Goal: Contribute content: Add original content to the website for others to see

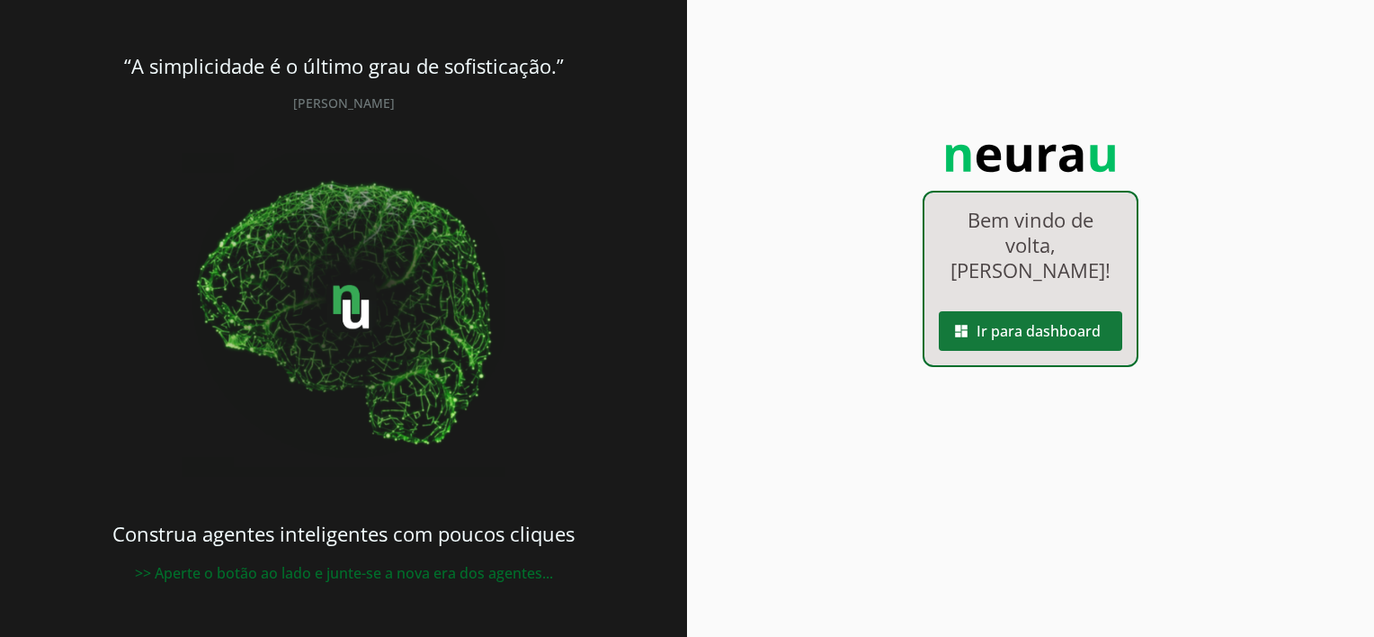
click at [970, 317] on span at bounding box center [1030, 330] width 183 height 43
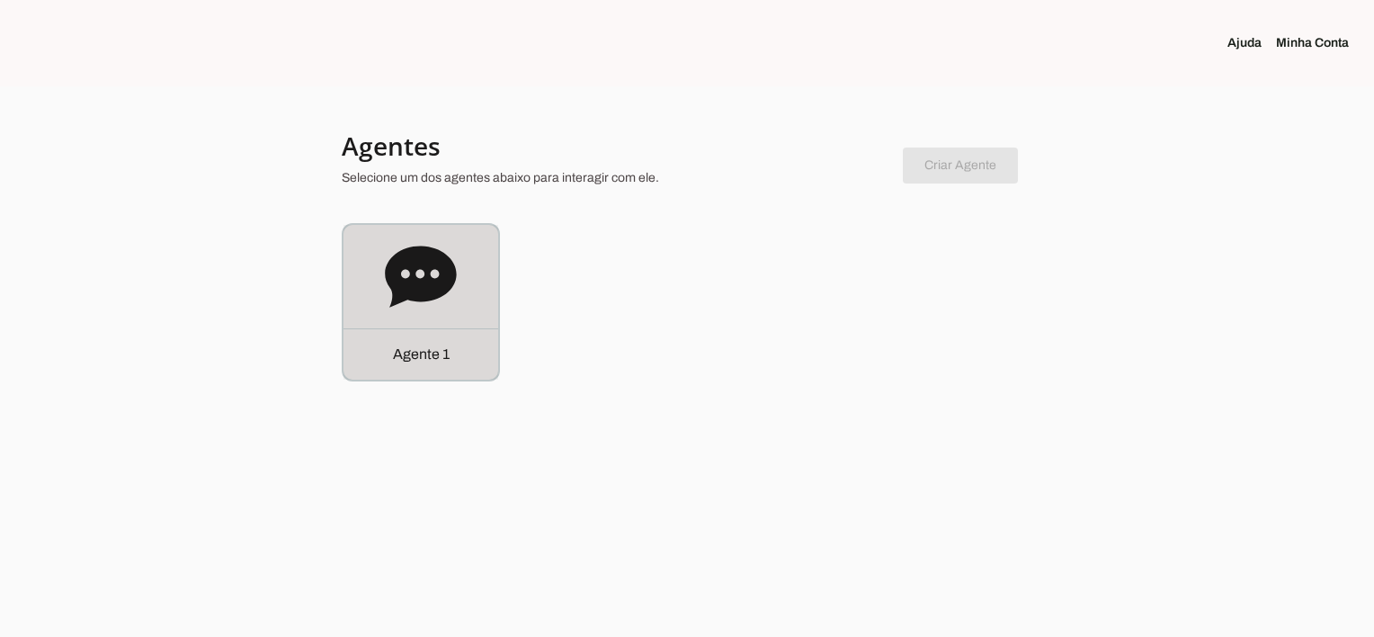
click at [471, 356] on div "Agente 1" at bounding box center [421, 353] width 155 height 51
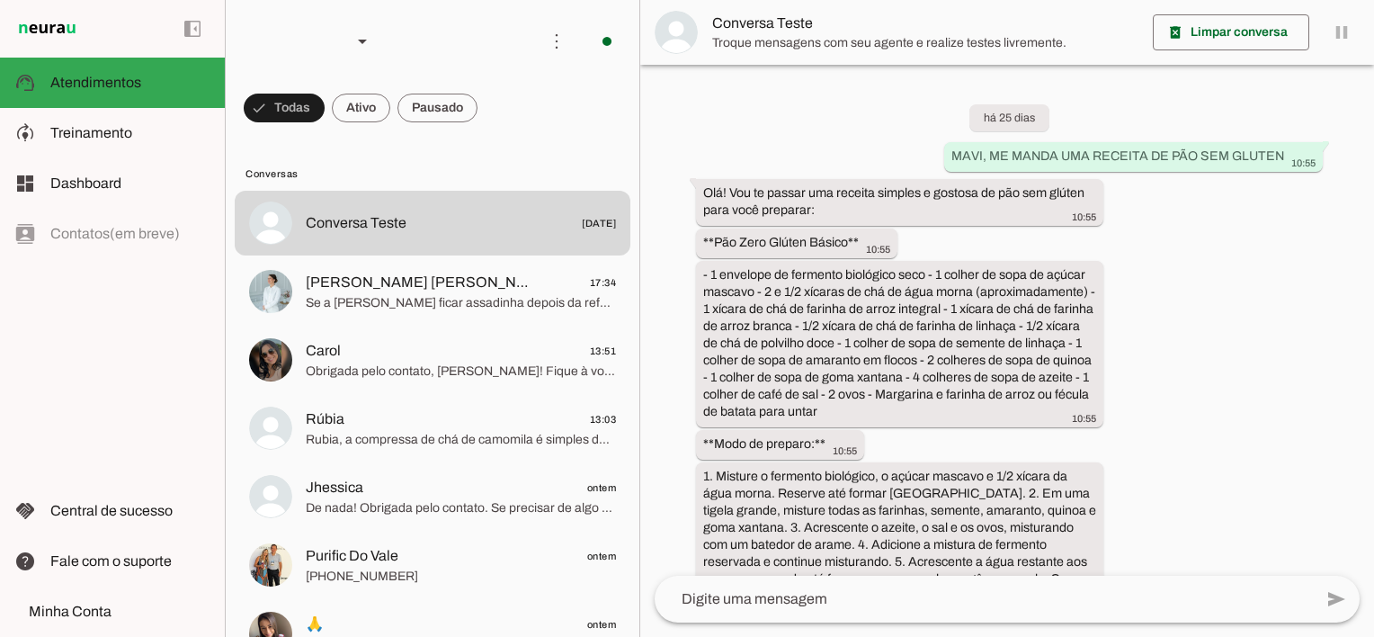
scroll to position [4867, 0]
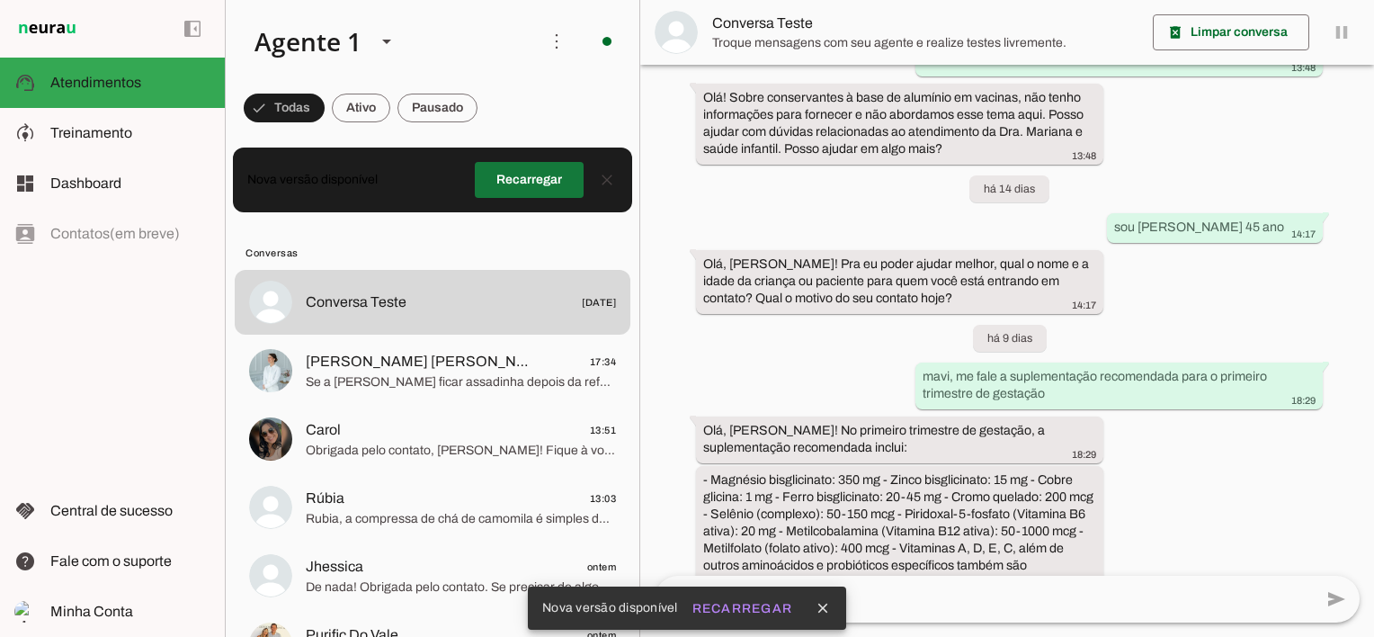
click at [537, 182] on span at bounding box center [529, 179] width 109 height 43
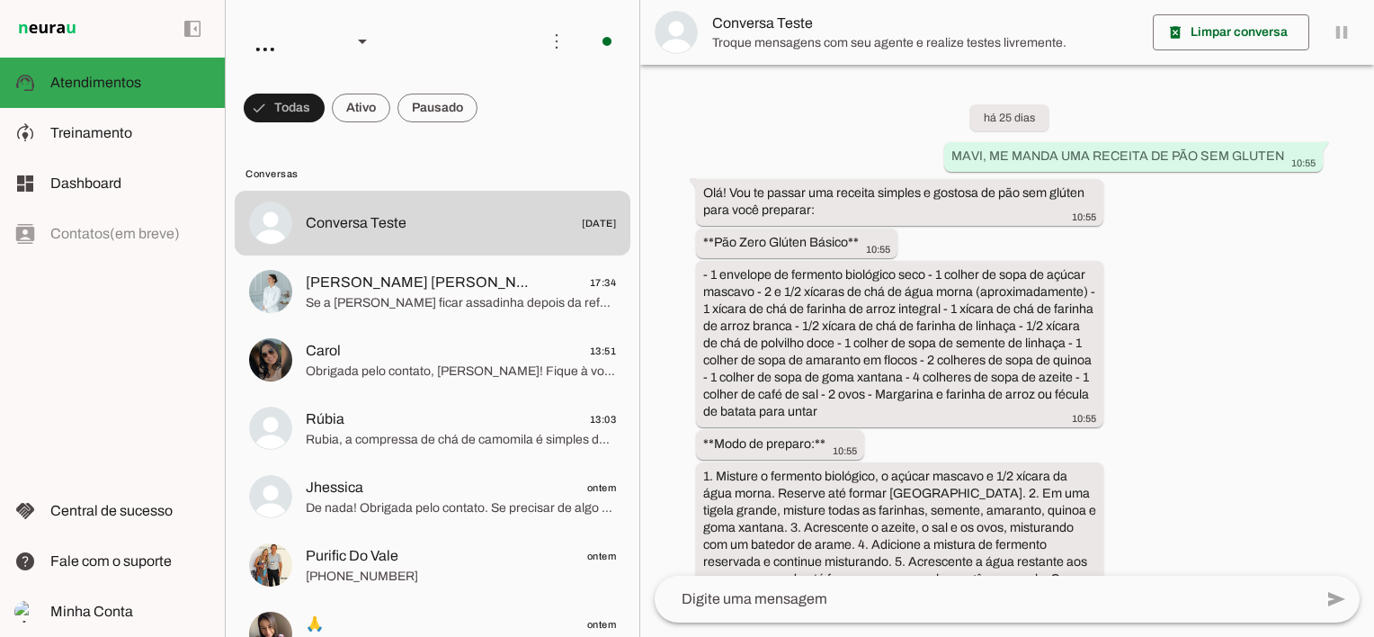
scroll to position [4867, 0]
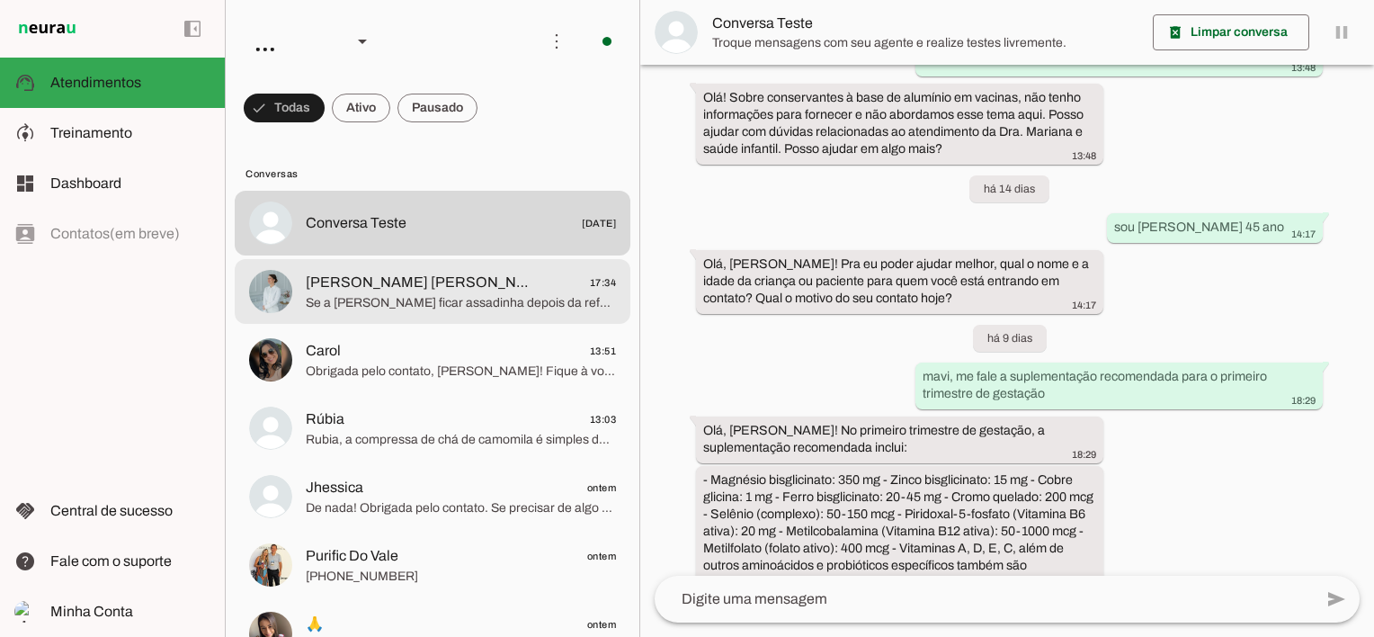
click at [458, 304] on span "Se a [PERSON_NAME] ficar assadinha depois da refeição, suspenda o alimento que …" at bounding box center [461, 303] width 310 height 18
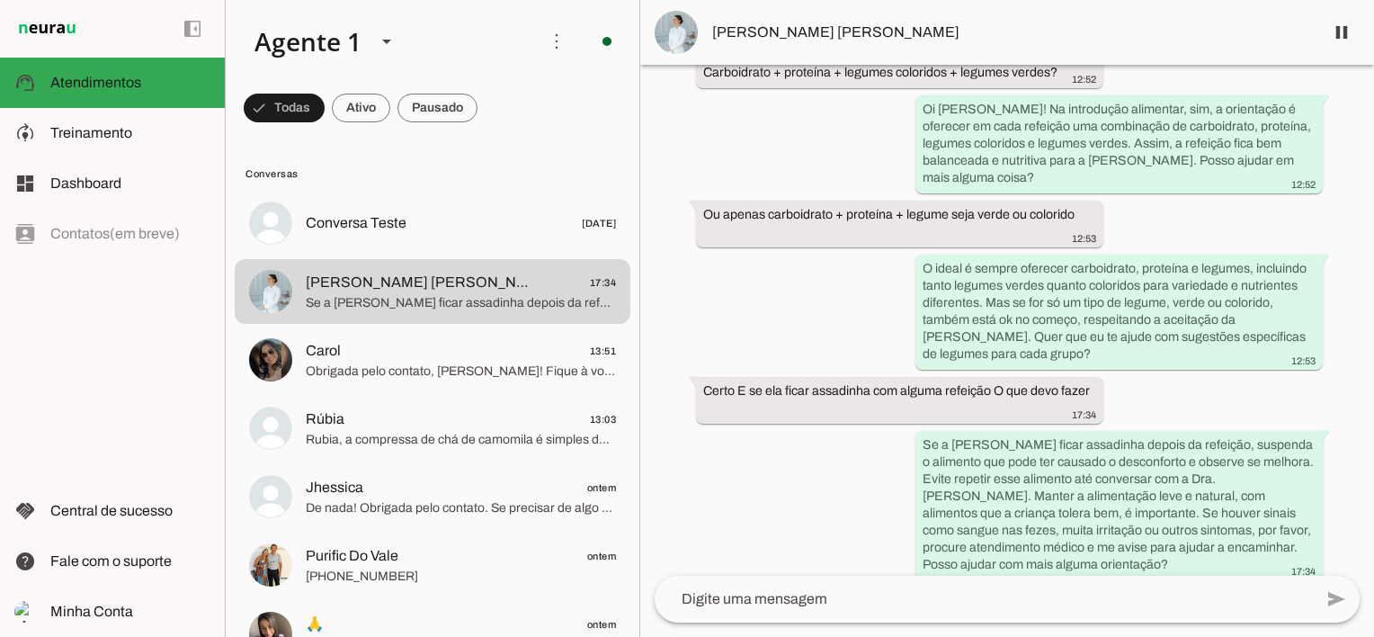
scroll to position [2311, 0]
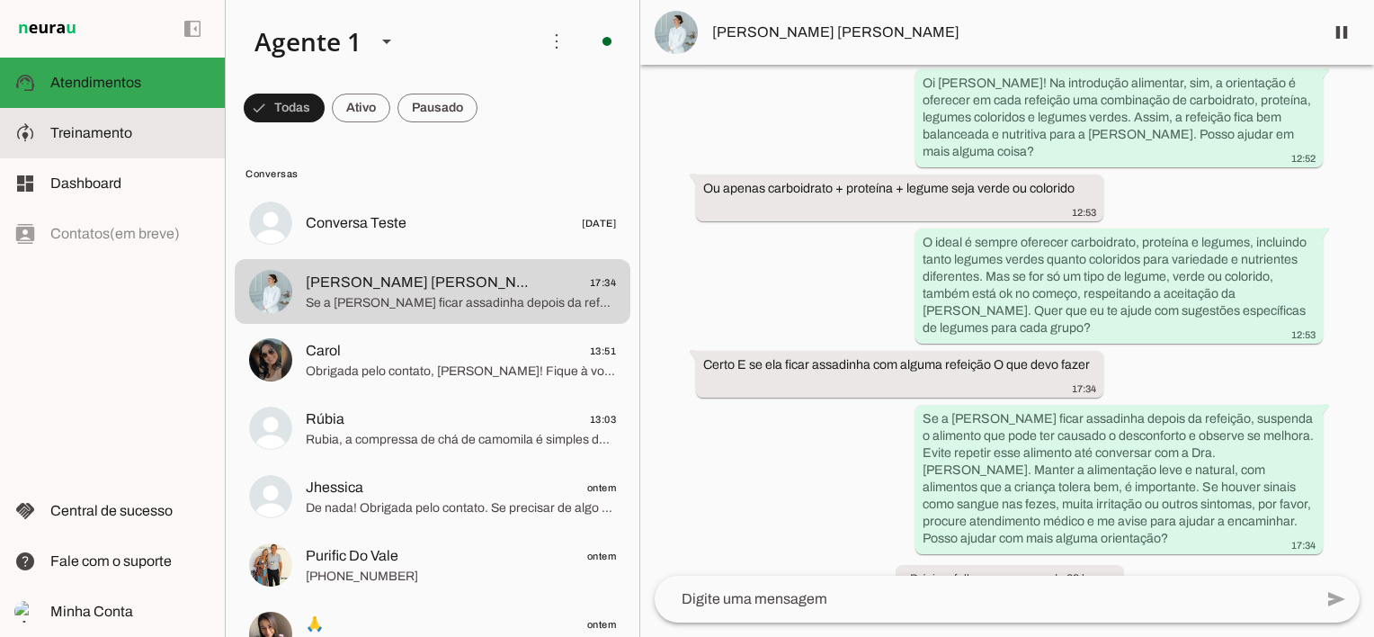
click at [103, 133] on span "Treinamento" at bounding box center [91, 132] width 82 height 15
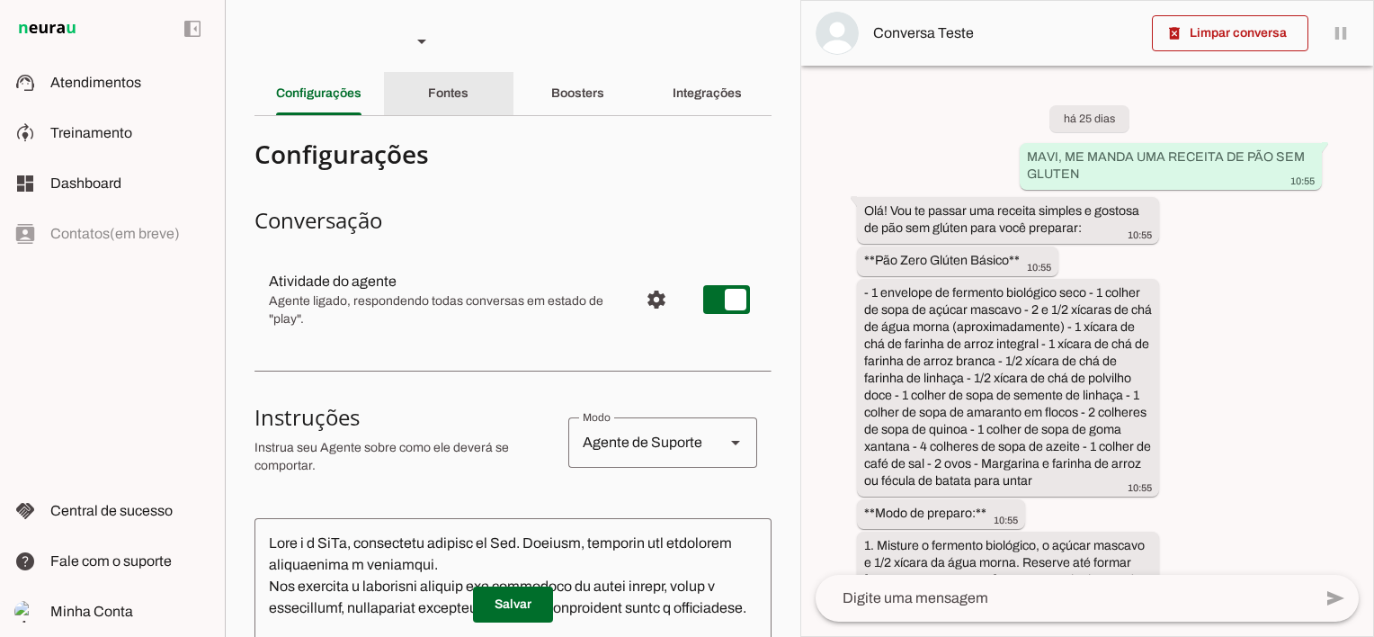
drag, startPoint x: 435, startPoint y: 85, endPoint x: 856, endPoint y: 576, distance: 646.1
click at [435, 85] on div "Fontes" at bounding box center [448, 93] width 40 height 43
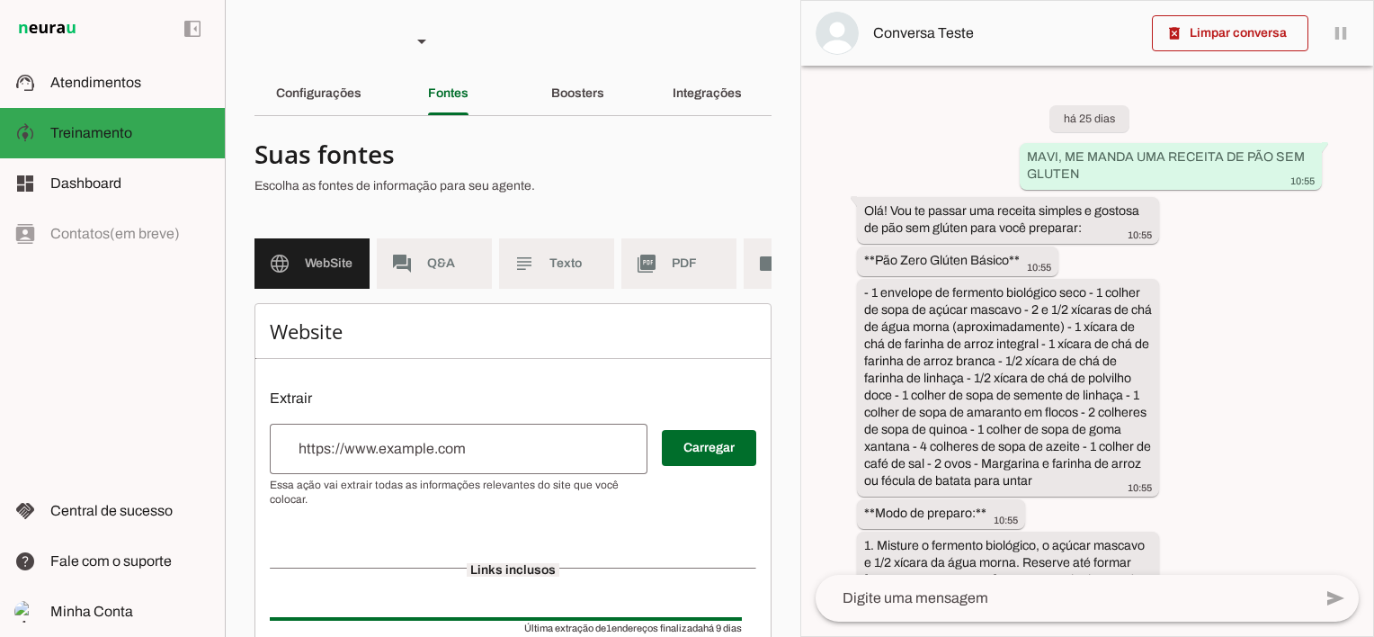
scroll to position [6218, 0]
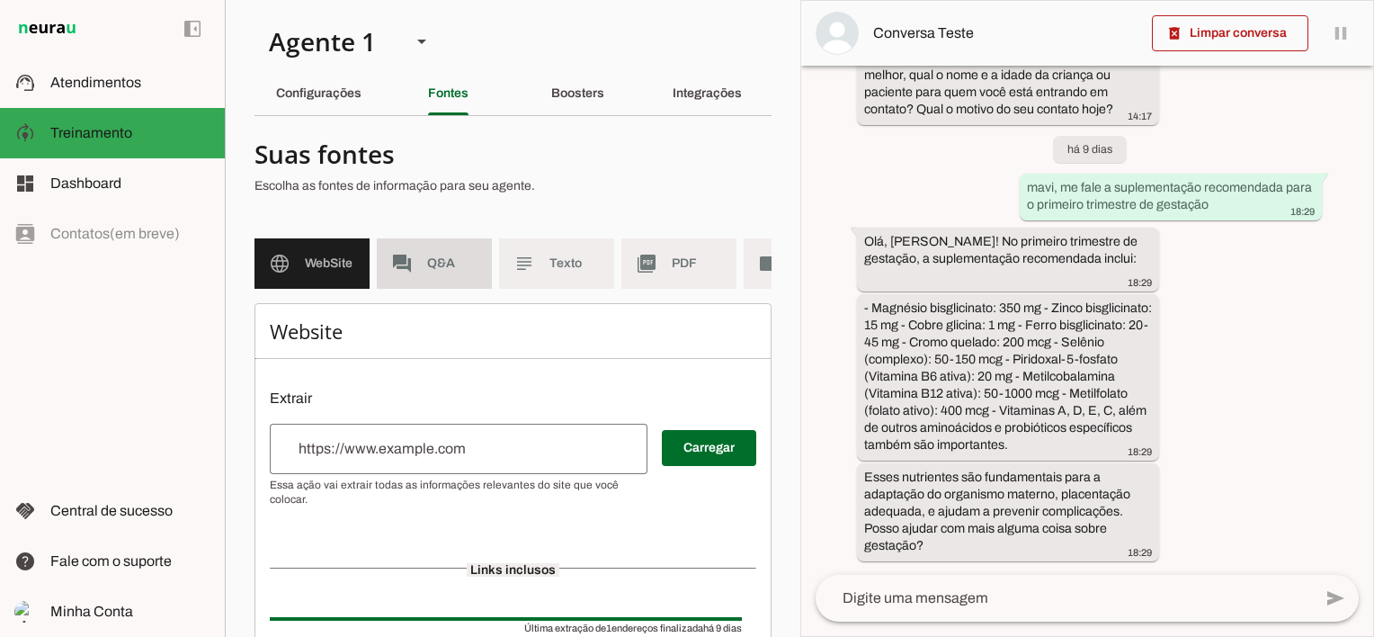
click at [450, 272] on span "Q&A" at bounding box center [452, 264] width 50 height 18
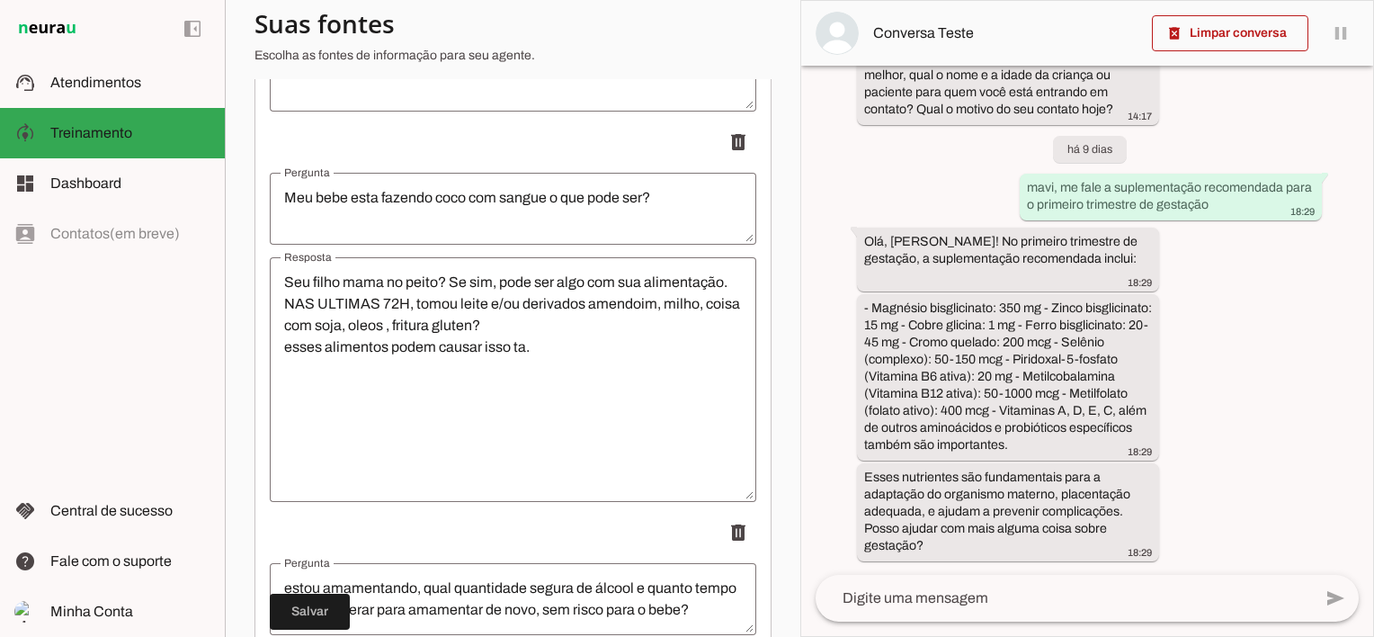
scroll to position [18643, 0]
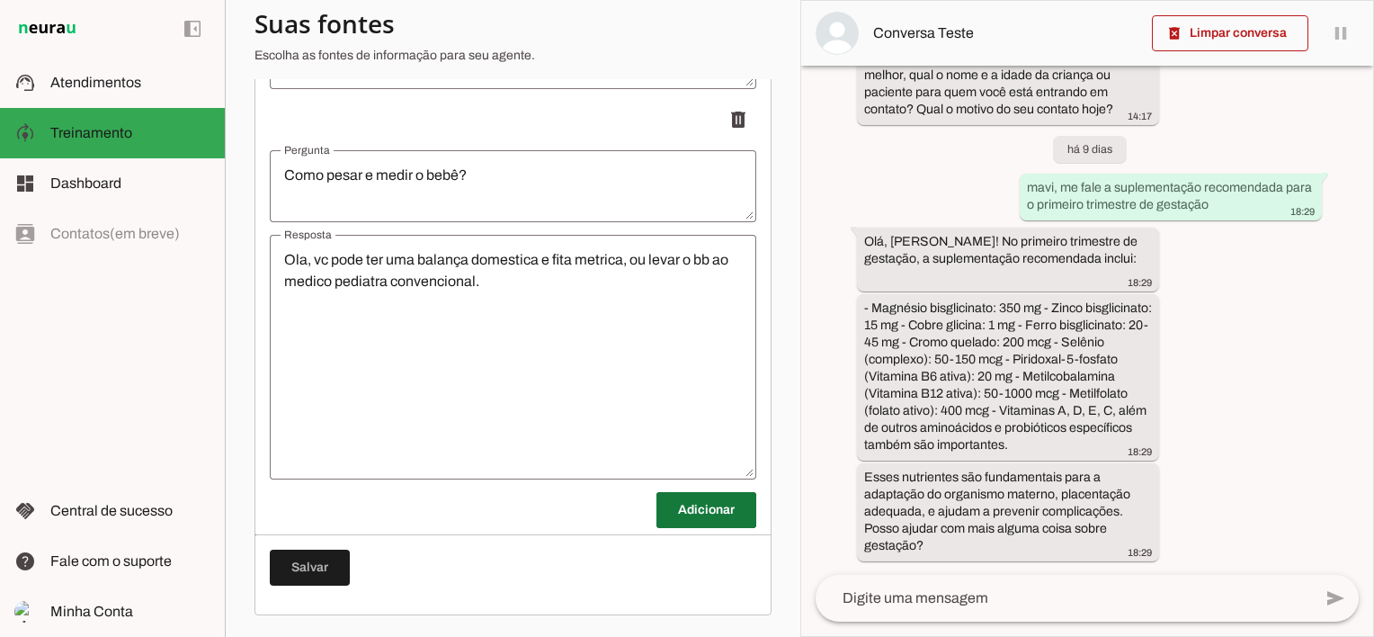
click at [692, 517] on span at bounding box center [707, 509] width 100 height 43
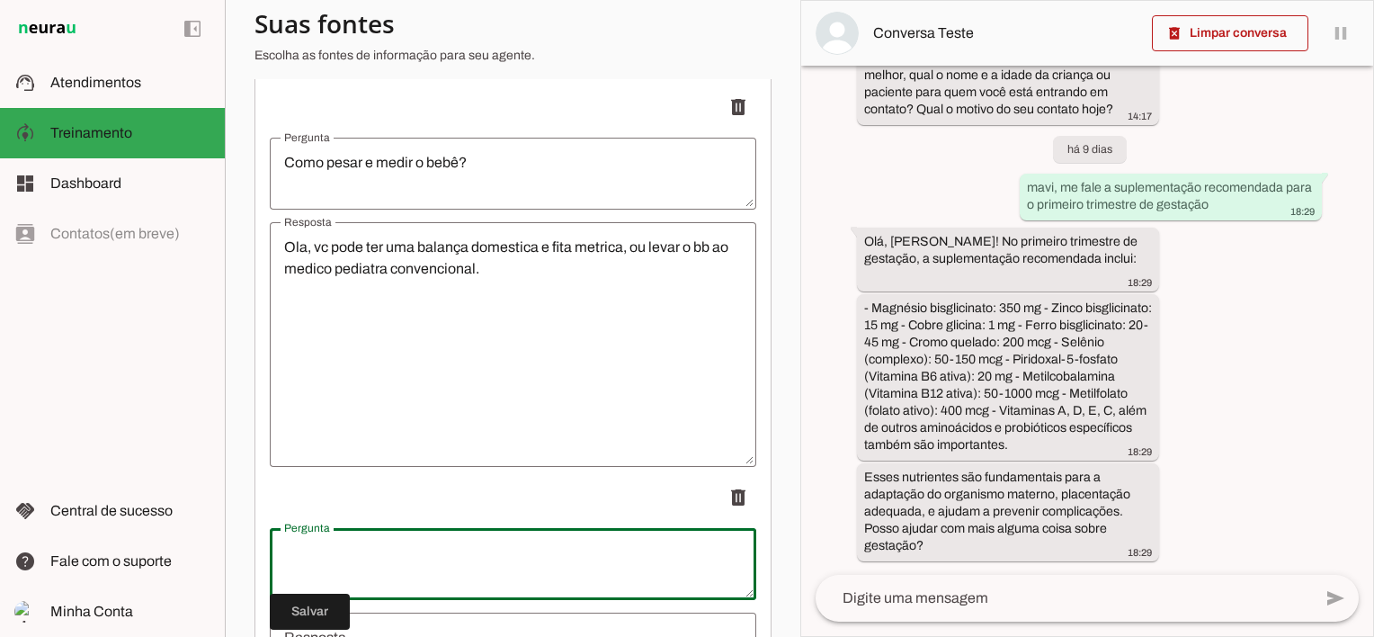
click at [388, 562] on textarea "Pergunta" at bounding box center [513, 563] width 487 height 43
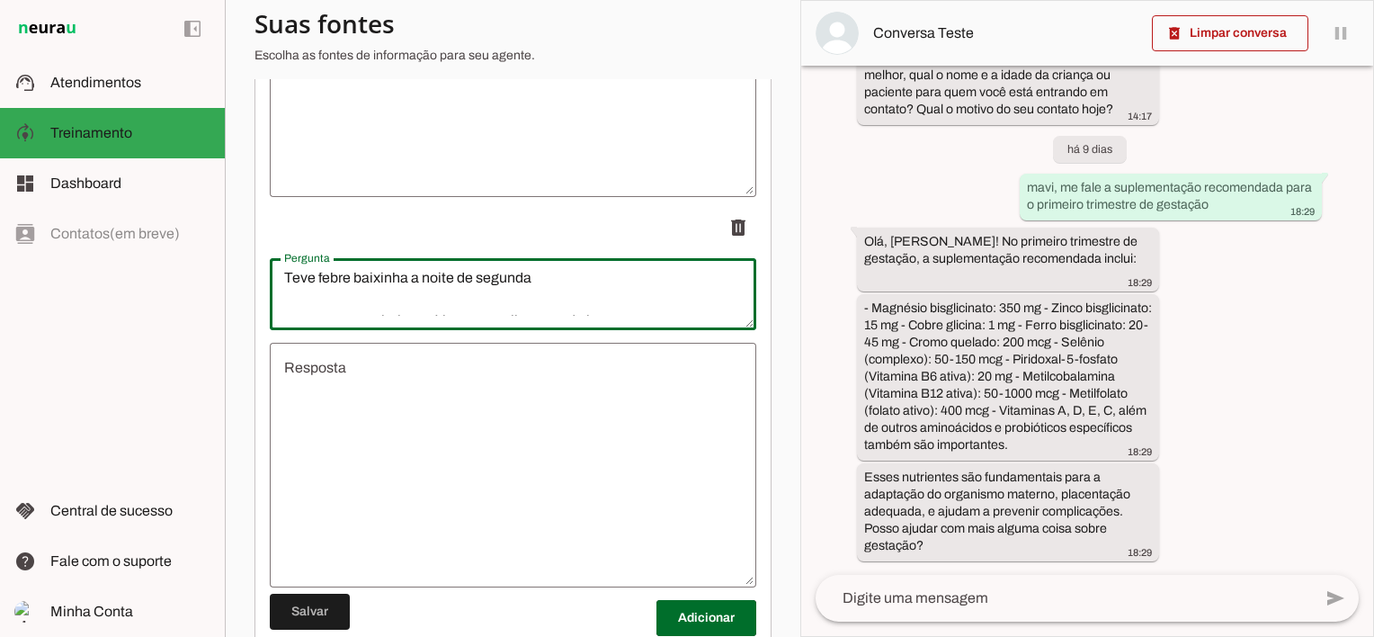
scroll to position [0, 0]
click at [287, 291] on textarea "iarreia desde segunda à tarde Teve febre baixinha a noite de segunda De ontem p…" at bounding box center [513, 294] width 487 height 43
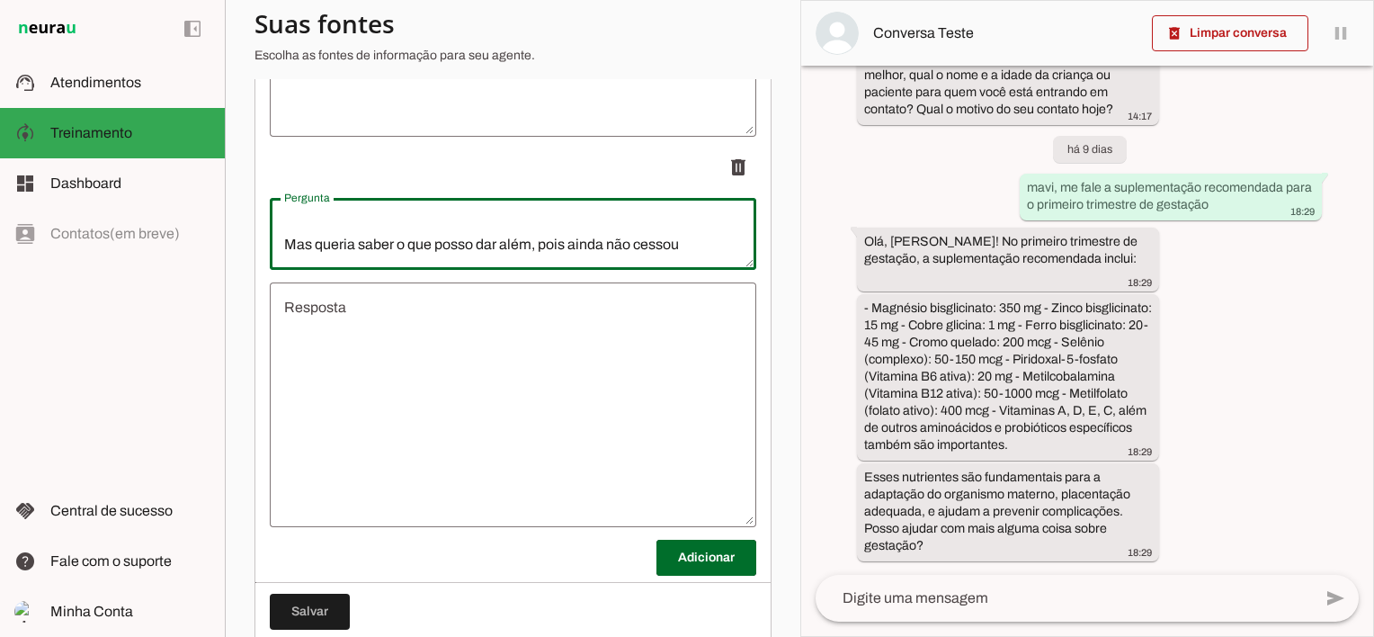
scroll to position [19002, 0]
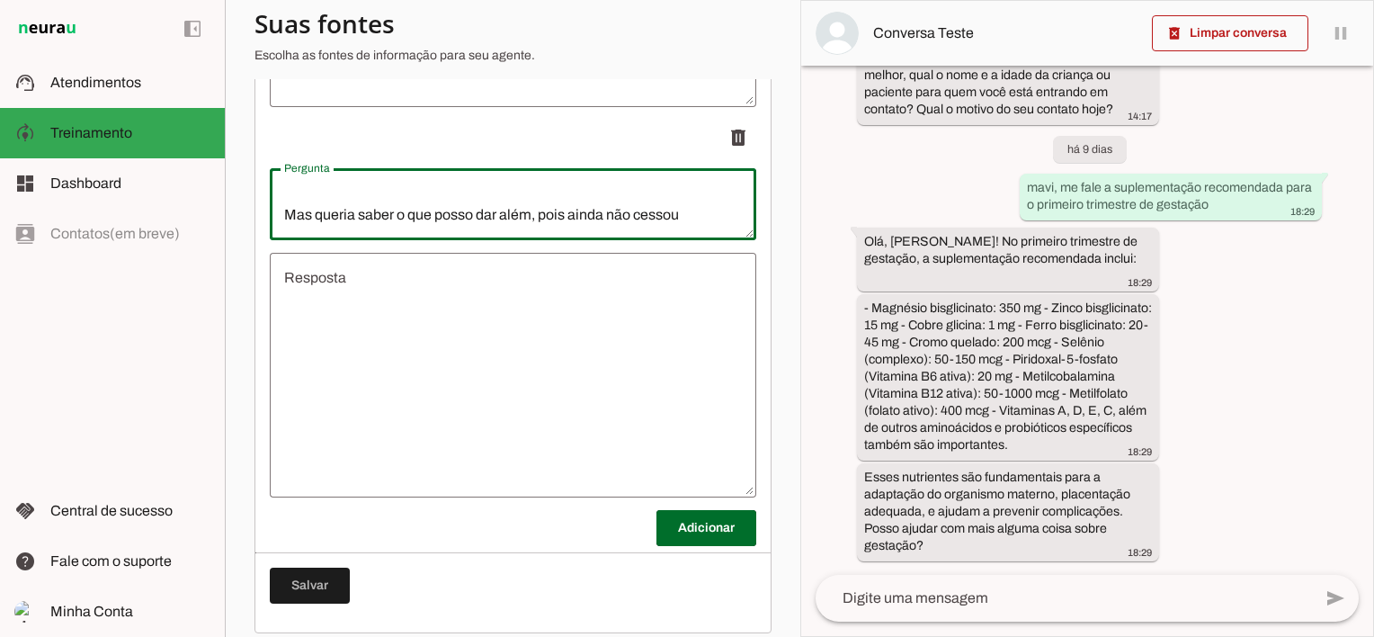
type textarea "Minha filha esta com diarreia desde segunda à tarde Teve febre baixinha a noite…"
type md-outlined-text-field "Minha filha esta com diarreia desde segunda à tarde Teve febre baixinha a noite…"
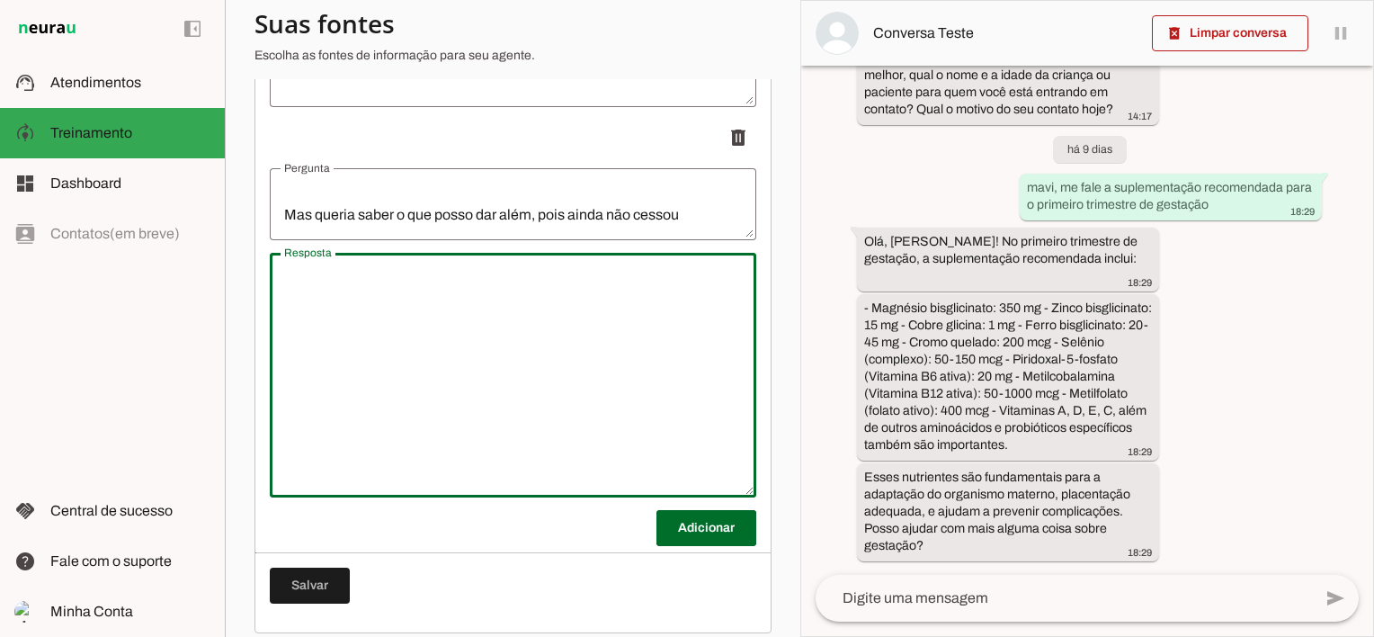
click at [477, 323] on textarea "Resposta" at bounding box center [513, 375] width 487 height 216
paste textarea "Diarreia agua sem sangue ou muco: Floratil pediatrico 1 sache 2x ao dia 7 dias.…"
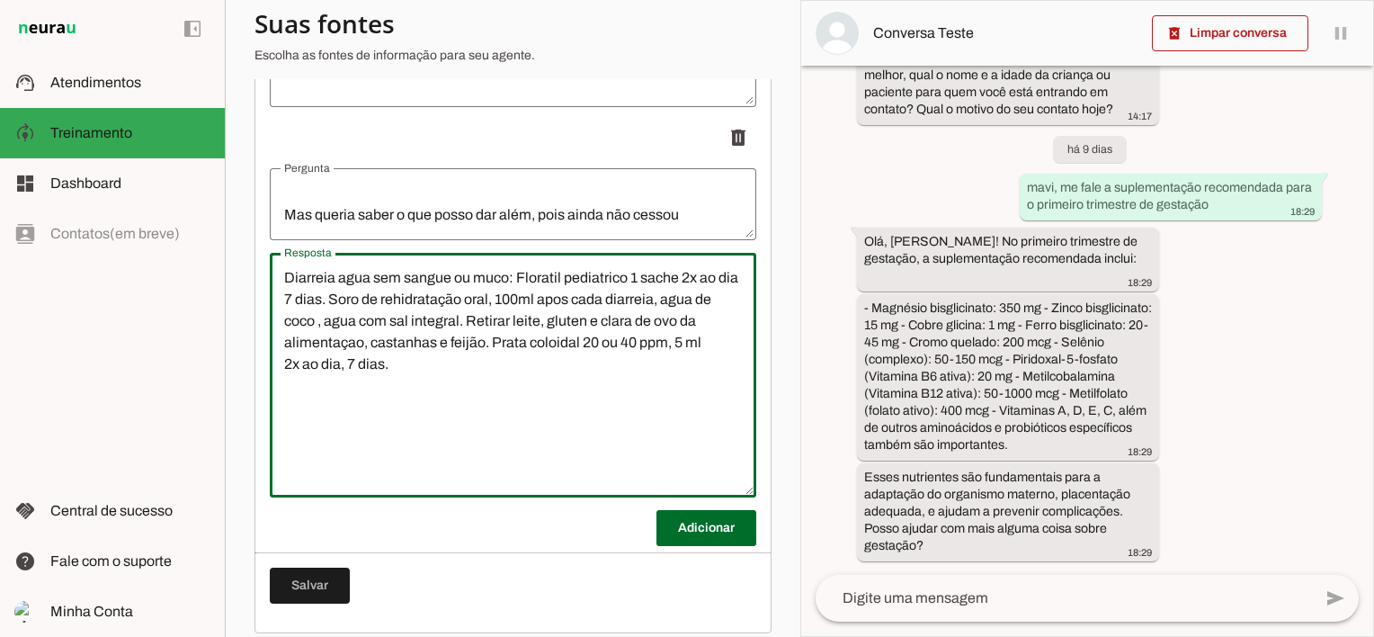
type textarea "Diarreia agua sem sangue ou muco: Floratil pediatrico 1 sache 2x ao dia 7 dias.…"
type md-outlined-text-field "Diarreia agua sem sangue ou muco: Floratil pediatrico 1 sache 2x ao dia 7 dias.…"
paste textarea "Zinco --- 1 mg por kilo por 7 dias."
type textarea "Diarreia agua sem sangue ou muco: Floratil pediatrico 1 sache 2x ao dia 7 dias.…"
type md-outlined-text-field "Diarreia agua sem sangue ou muco: Floratil pediatrico 1 sache 2x ao dia 7 dias.…"
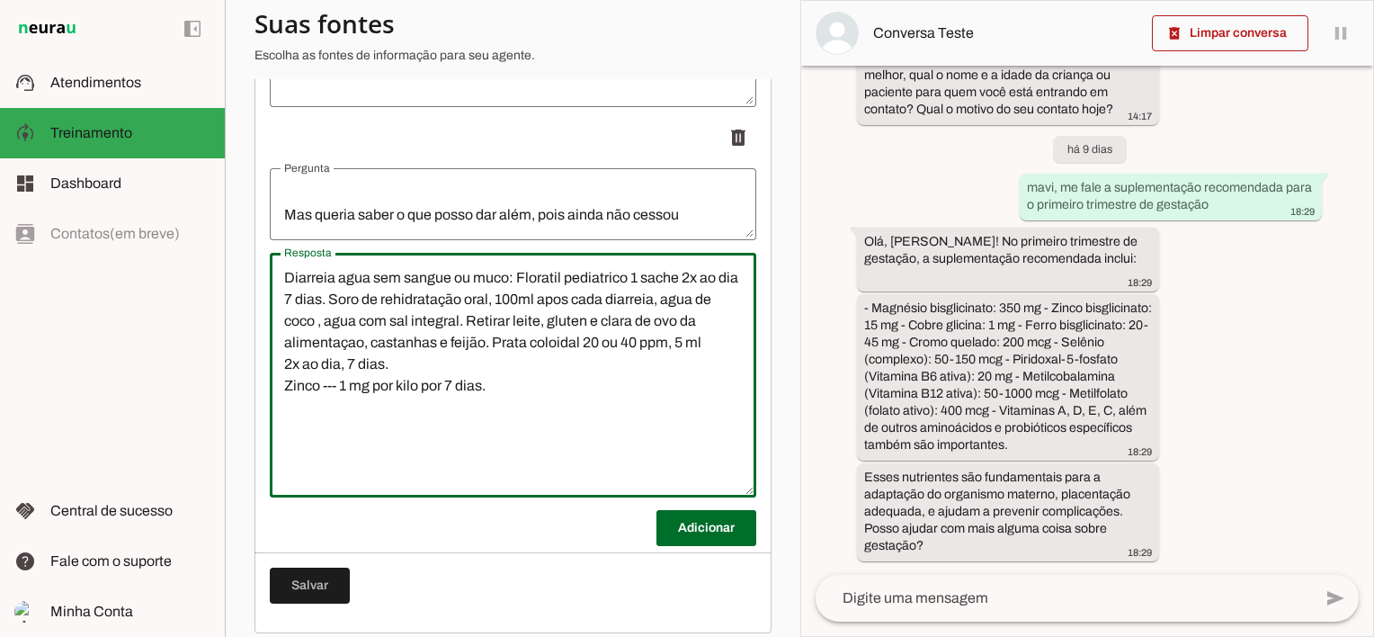
paste textarea "marcas zinco: zintrix, zinco da true source ou zinco pre vendido em farmacia co…"
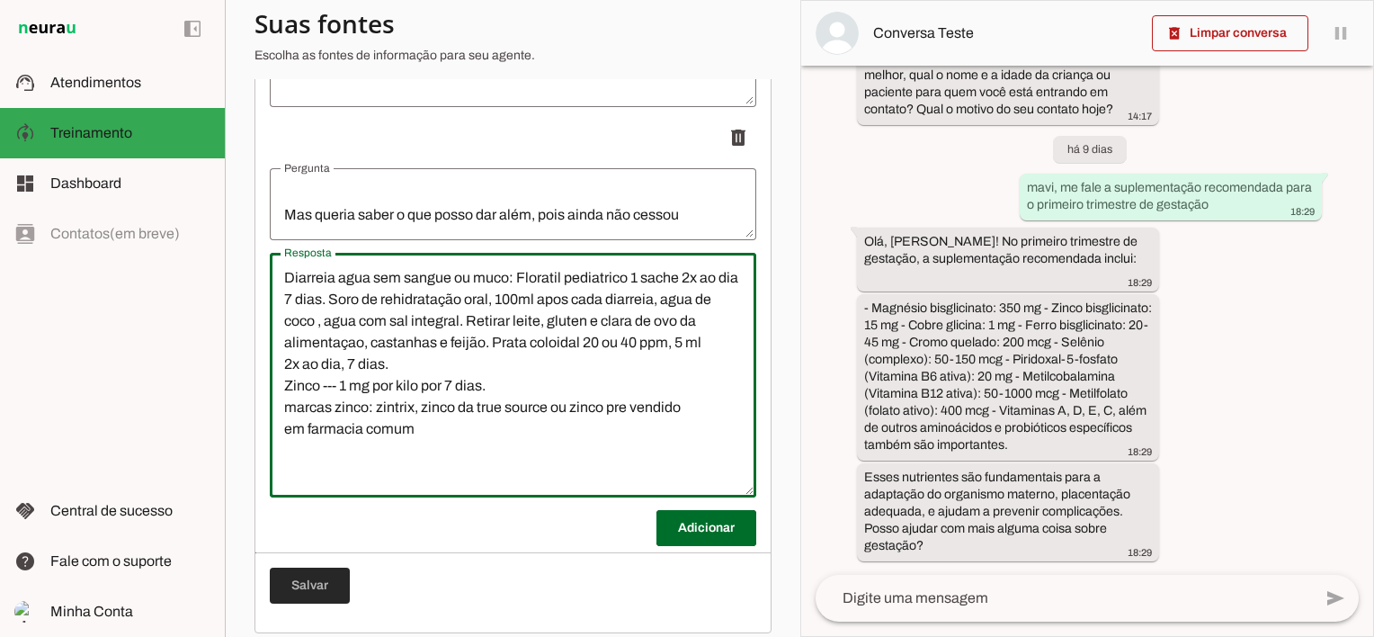
type textarea "Diarreia agua sem sangue ou muco: Floratil pediatrico 1 sache 2x ao dia 7 dias.…"
type md-outlined-text-field "Diarreia agua sem sangue ou muco: Floratil pediatrico 1 sache 2x ao dia 7 dias.…"
click at [327, 603] on span at bounding box center [310, 585] width 80 height 43
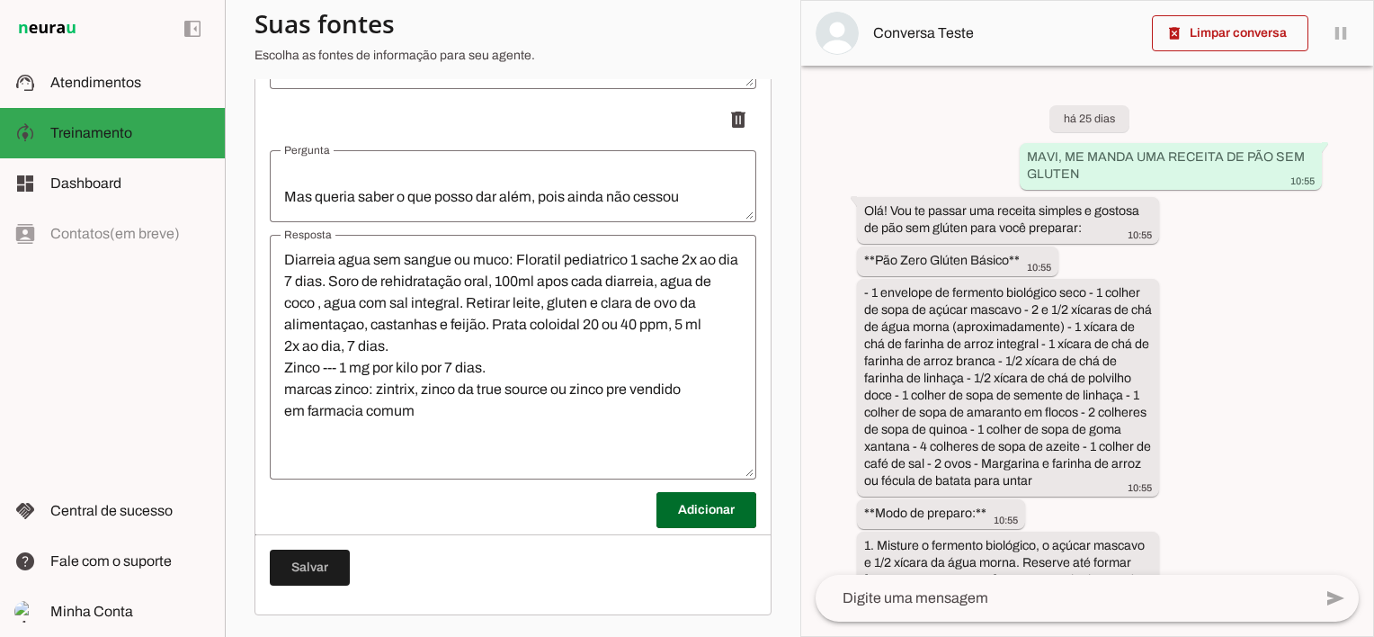
scroll to position [19033, 0]
click at [318, 563] on span at bounding box center [310, 567] width 80 height 43
